Goal: Task Accomplishment & Management: Manage account settings

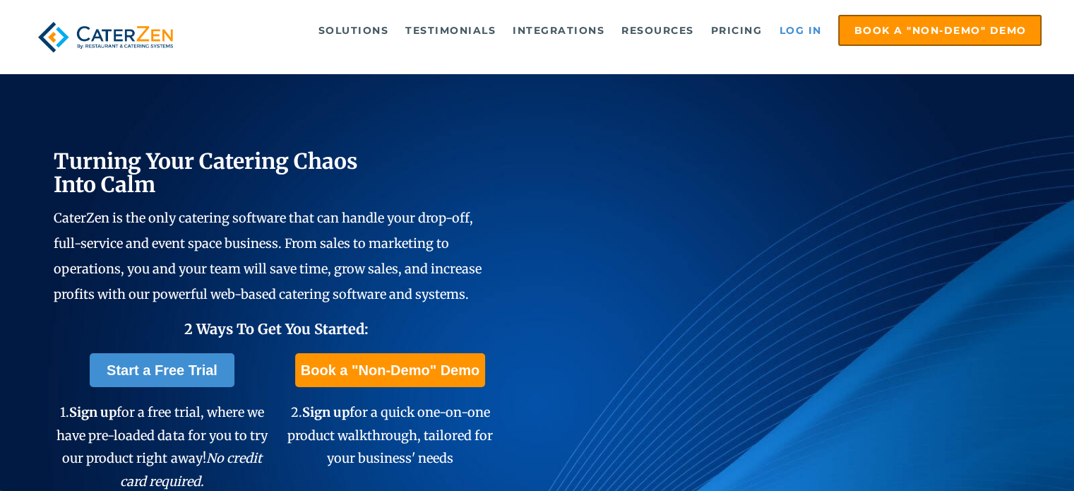
click at [784, 27] on link "Log in" at bounding box center [800, 30] width 56 height 28
click at [813, 32] on link "Log in" at bounding box center [800, 30] width 56 height 28
click at [790, 32] on link "Log in" at bounding box center [800, 30] width 56 height 28
